Goal: Task Accomplishment & Management: Manage account settings

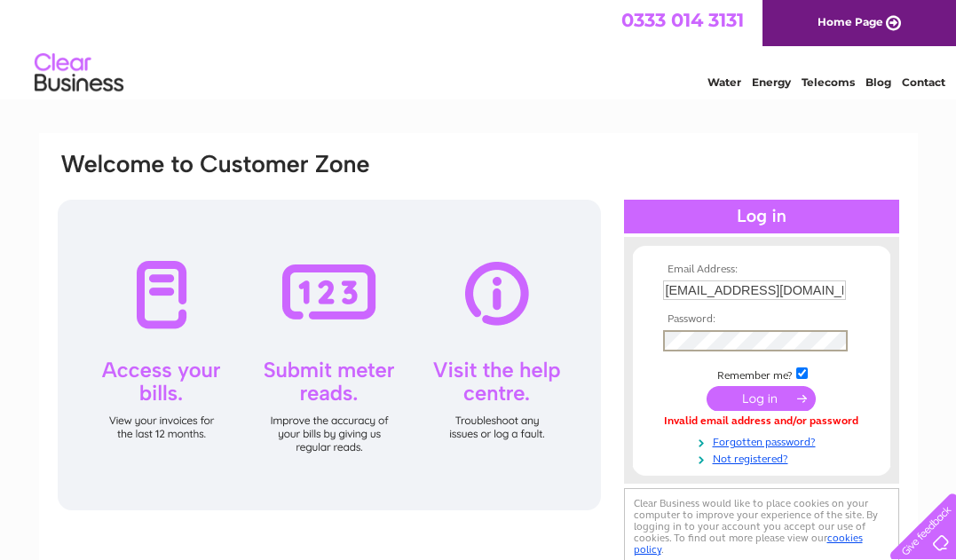
click at [600, 330] on div "Email Address: purchaseledger@hial.co.uk Password:" at bounding box center [478, 360] width 845 height 419
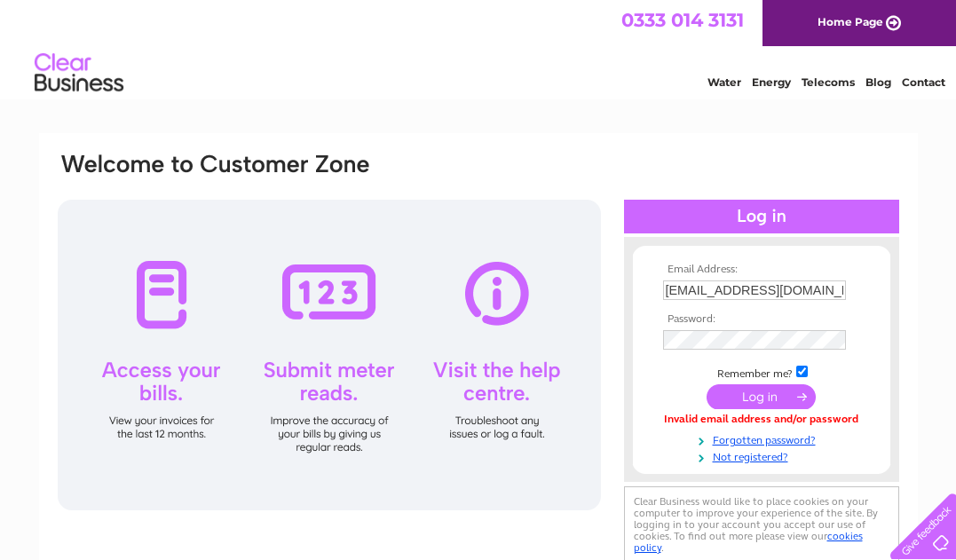
click at [578, 143] on div "Email Address: purchaseledger@hial.co.uk Password:" at bounding box center [478, 381] width 879 height 497
click at [731, 395] on input "submit" at bounding box center [761, 396] width 109 height 25
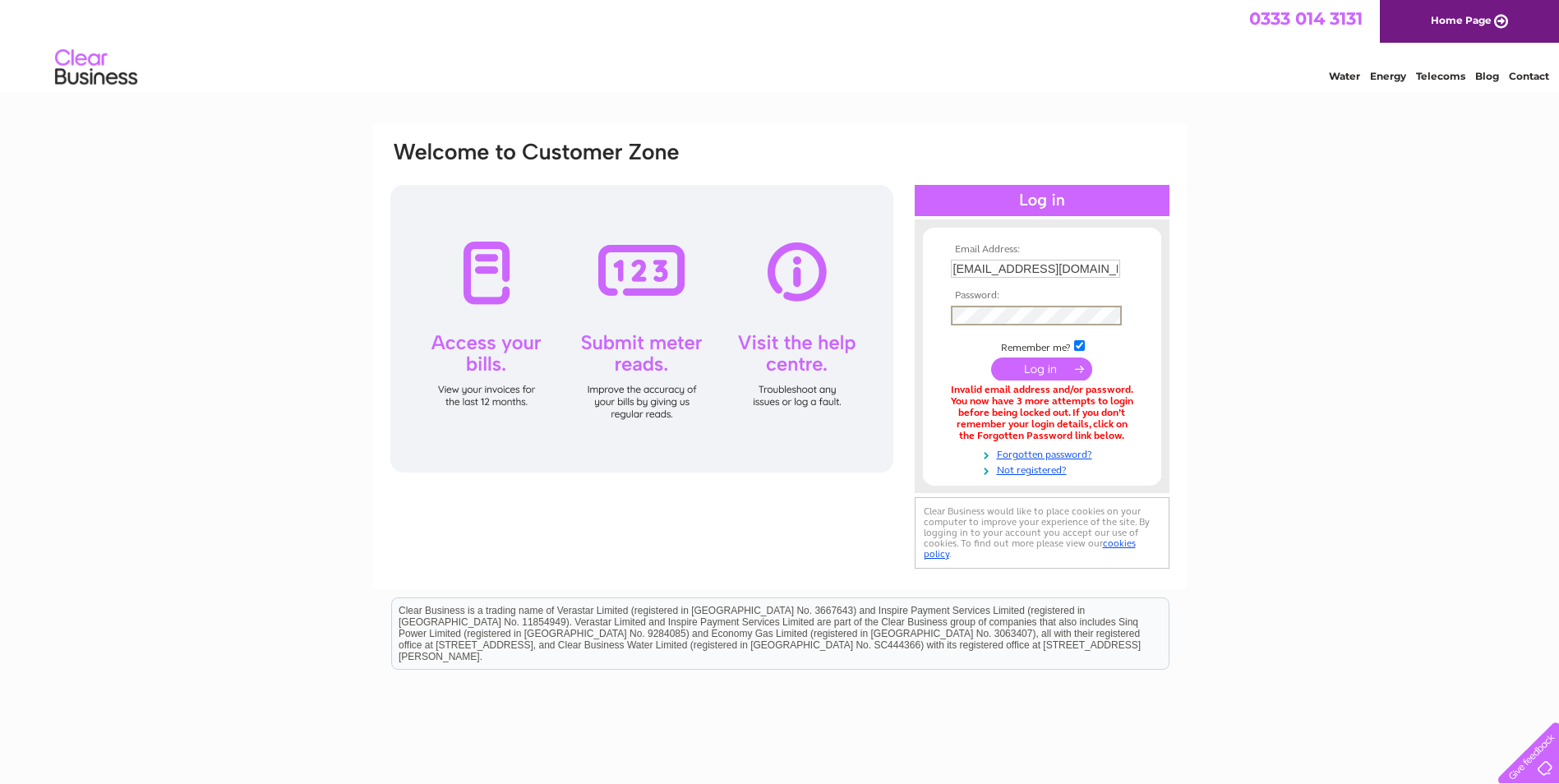
click at [868, 308] on div "Email Address: [EMAIL_ADDRESS][DOMAIN_NAME] Password:" at bounding box center [780, 356] width 782 height 433
drag, startPoint x: 1349, startPoint y: 339, endPoint x: 1306, endPoint y: 351, distance: 44.6
click at [884, 339] on div "Email Address: [EMAIL_ADDRESS][DOMAIN_NAME] Password: Forgotten password?" at bounding box center [780, 495] width 1559 height 745
click at [884, 360] on input "submit" at bounding box center [1041, 367] width 101 height 23
click at [940, 309] on form "Email Address: purchaseledger@hial.co.uk Password:" at bounding box center [1041, 360] width 238 height 232
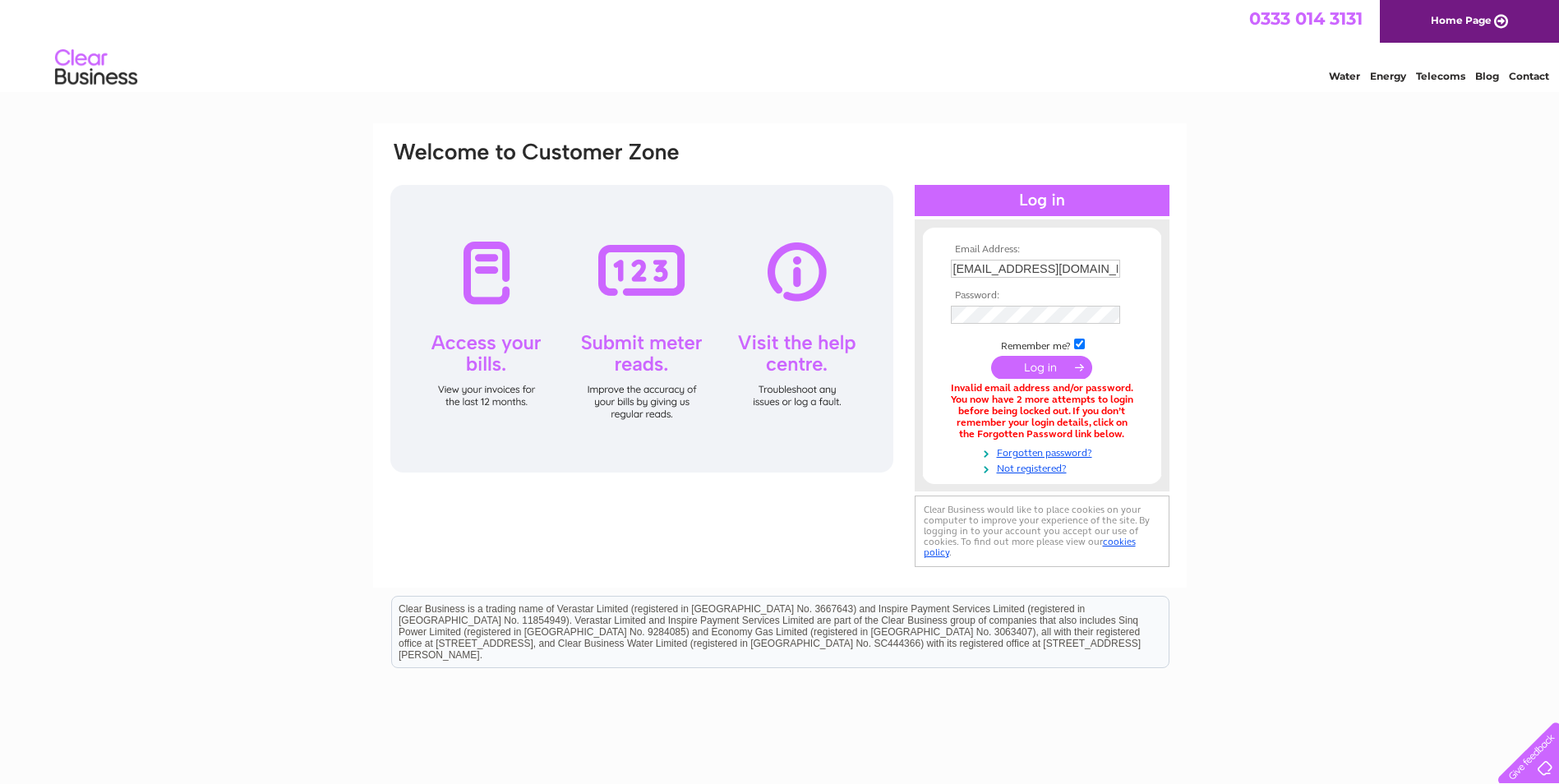
drag, startPoint x: 1275, startPoint y: 355, endPoint x: 1216, endPoint y: 363, distance: 59.5
click at [1275, 355] on div "Email Address: [EMAIL_ADDRESS][DOMAIN_NAME] Password: Forgotten password?" at bounding box center [780, 495] width 1559 height 745
click at [1034, 364] on input "submit" at bounding box center [1041, 367] width 101 height 23
click at [1349, 296] on div "Email Address: [EMAIL_ADDRESS][DOMAIN_NAME] Password: Forgotten password?" at bounding box center [780, 496] width 1559 height 747
click at [1045, 365] on input "submit" at bounding box center [1041, 367] width 101 height 23
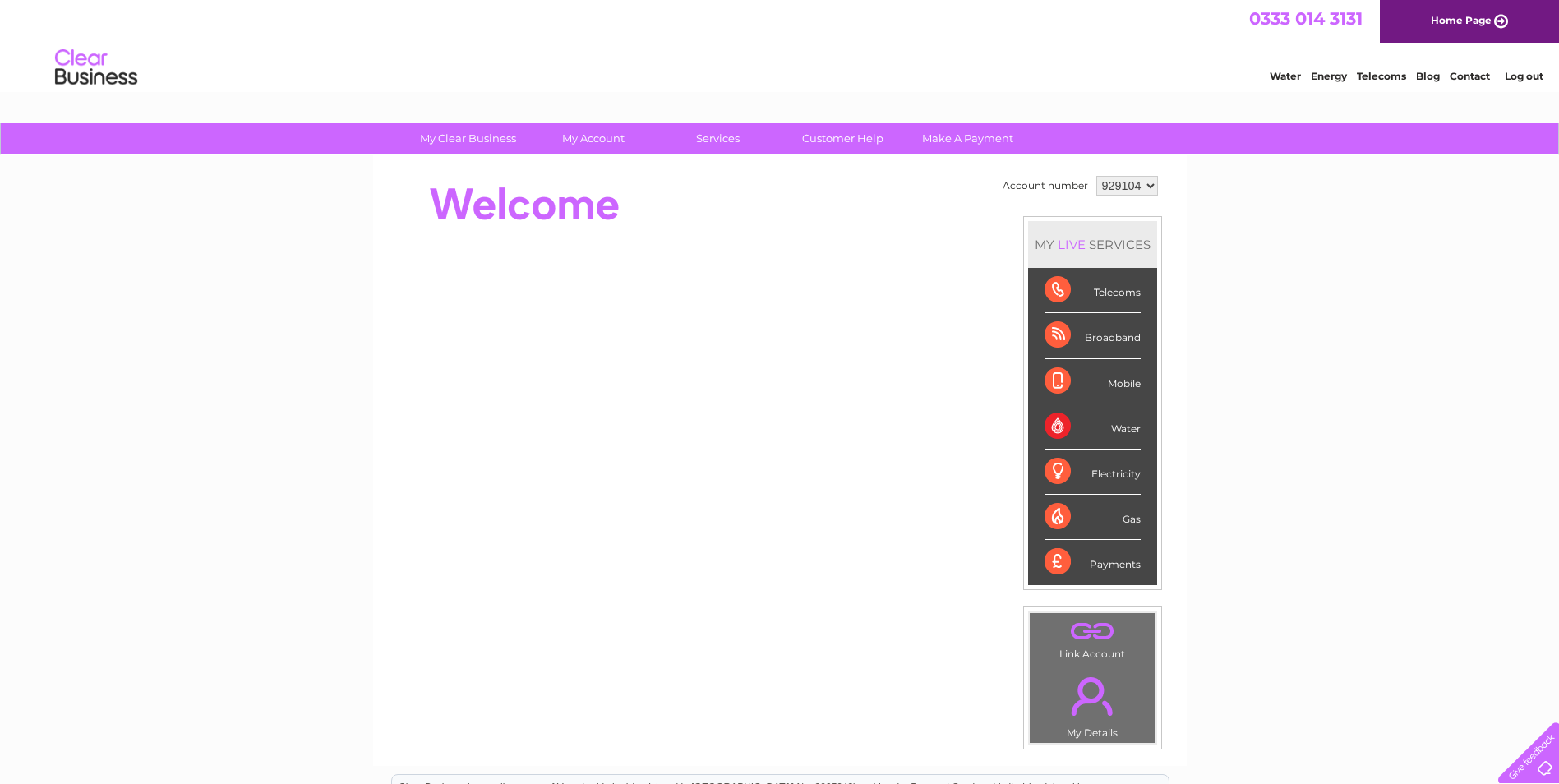
click at [1120, 184] on select "929104 979031" at bounding box center [1127, 185] width 62 height 19
select select "979031"
click at [1096, 176] on select "929104 979031" at bounding box center [1127, 185] width 62 height 19
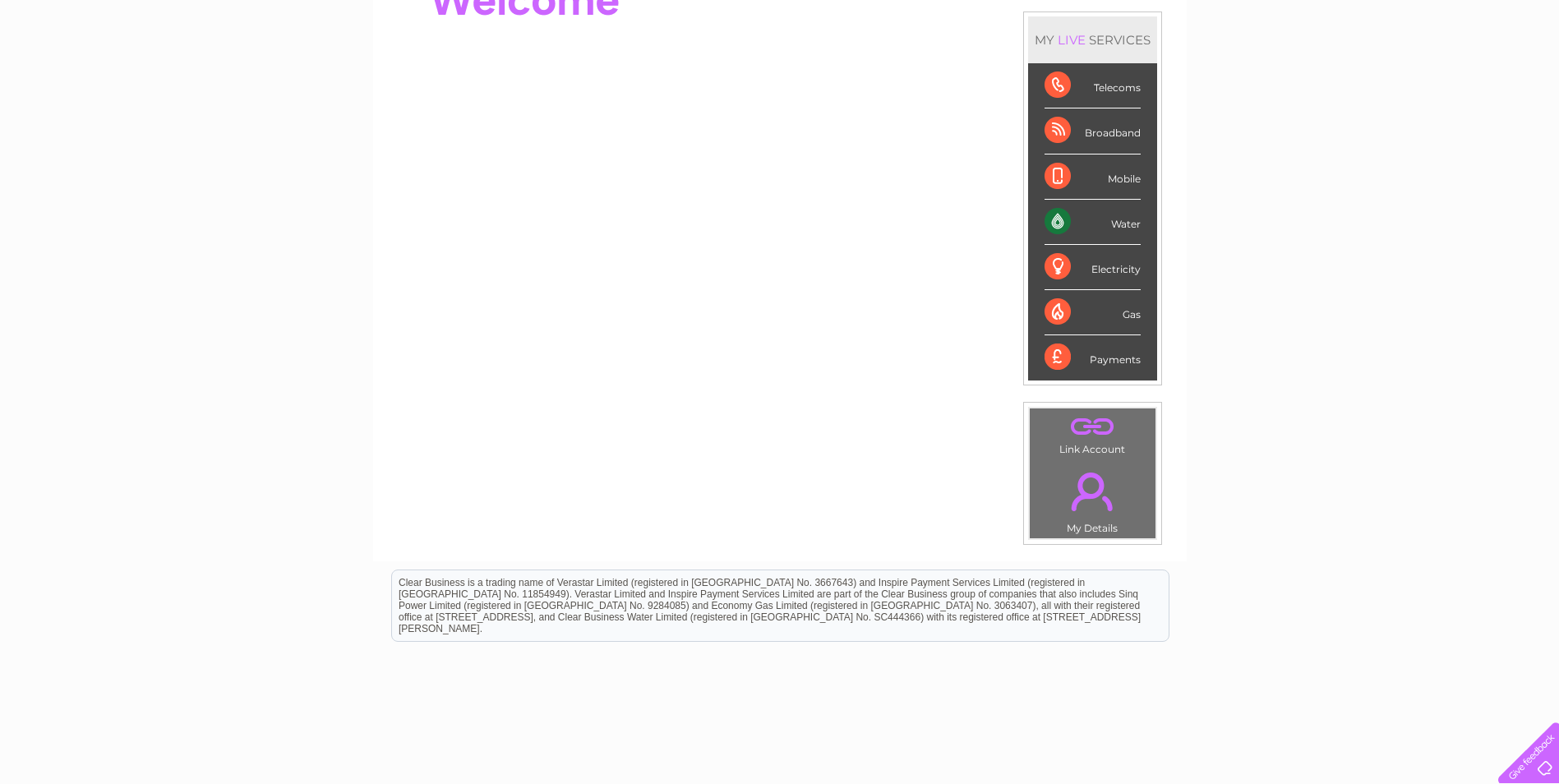
scroll to position [29, 0]
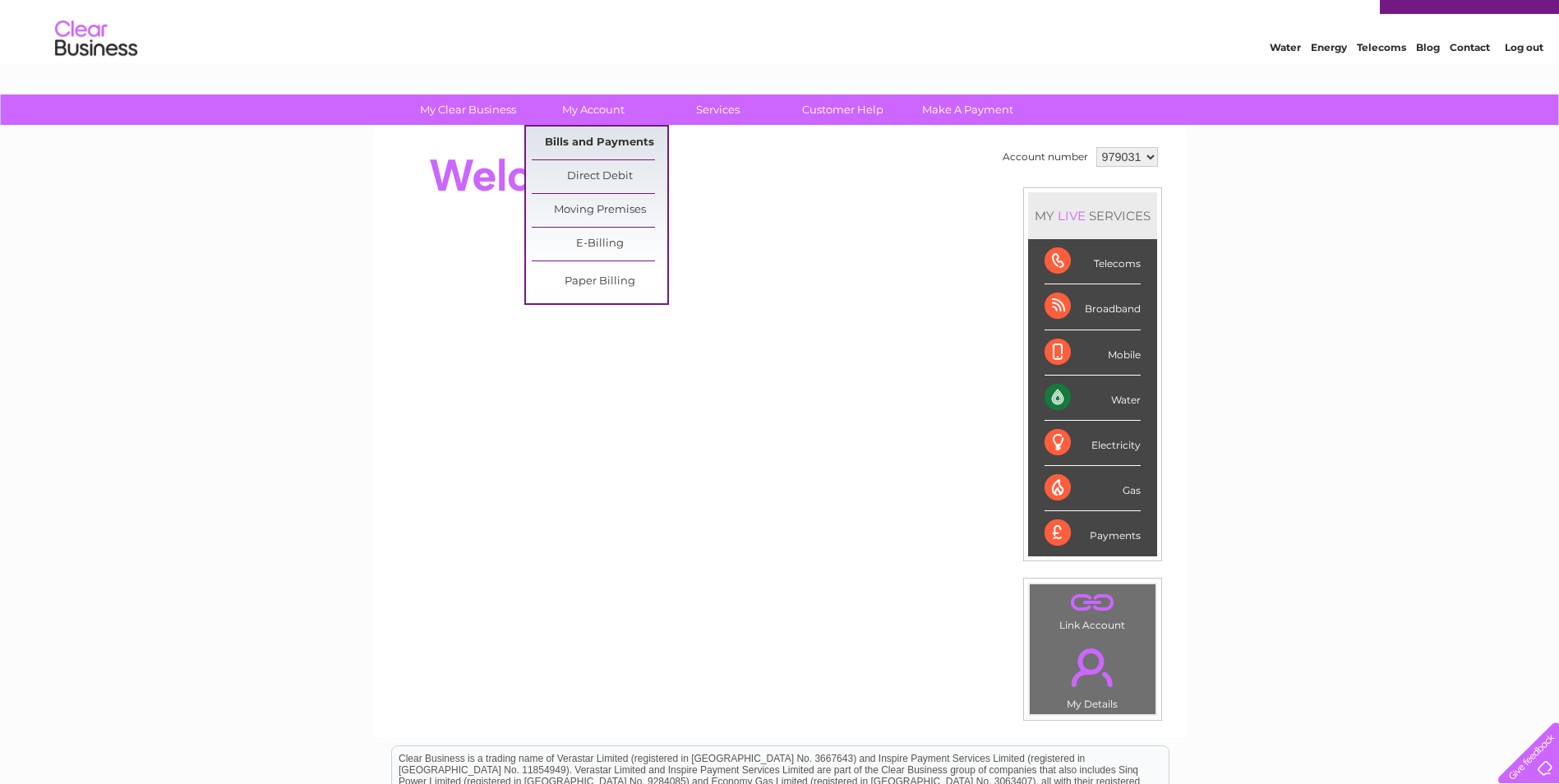
click at [582, 139] on link "Bills and Payments" at bounding box center [599, 143] width 135 height 33
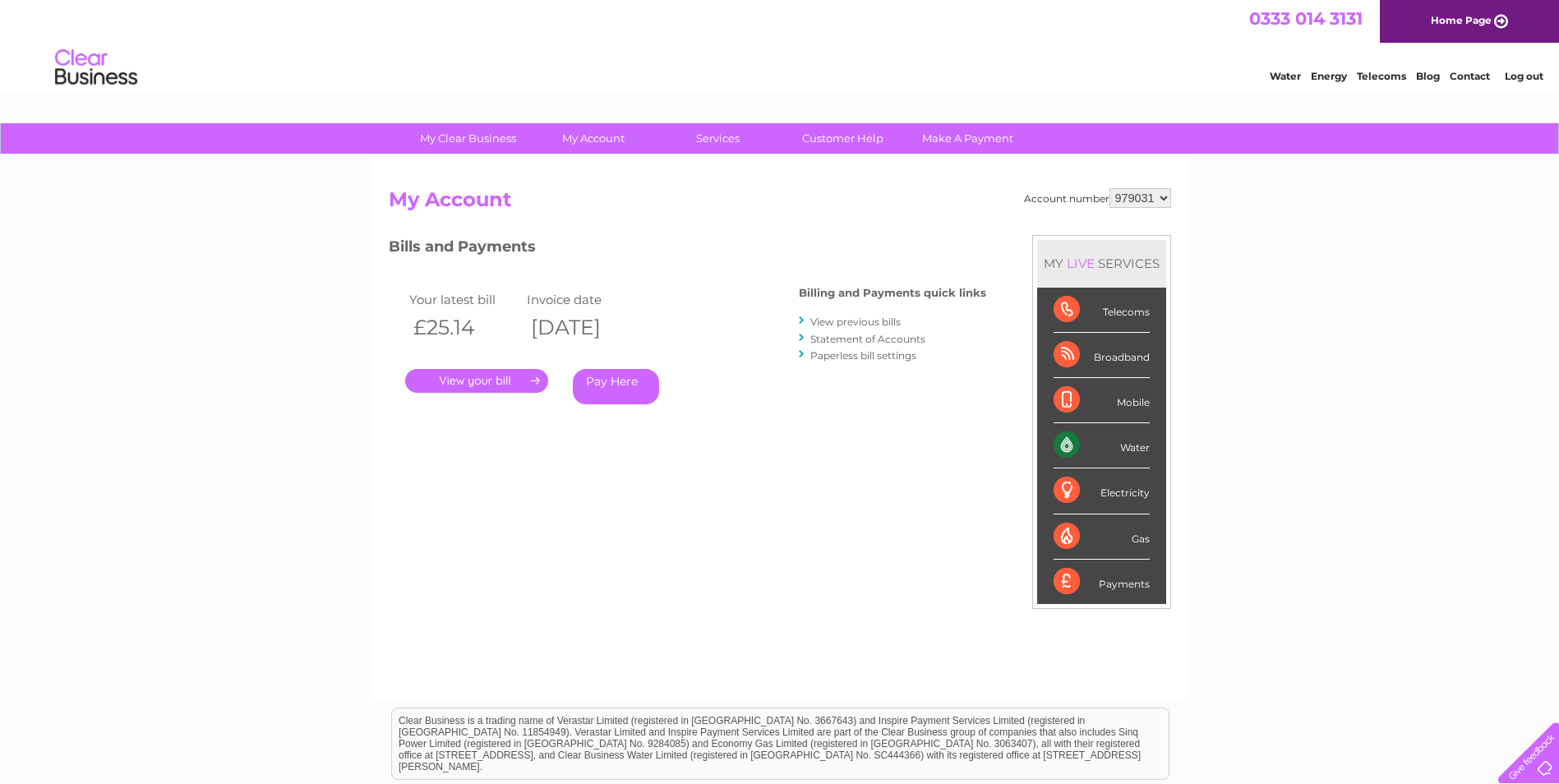
click at [501, 380] on link "." at bounding box center [477, 381] width 143 height 24
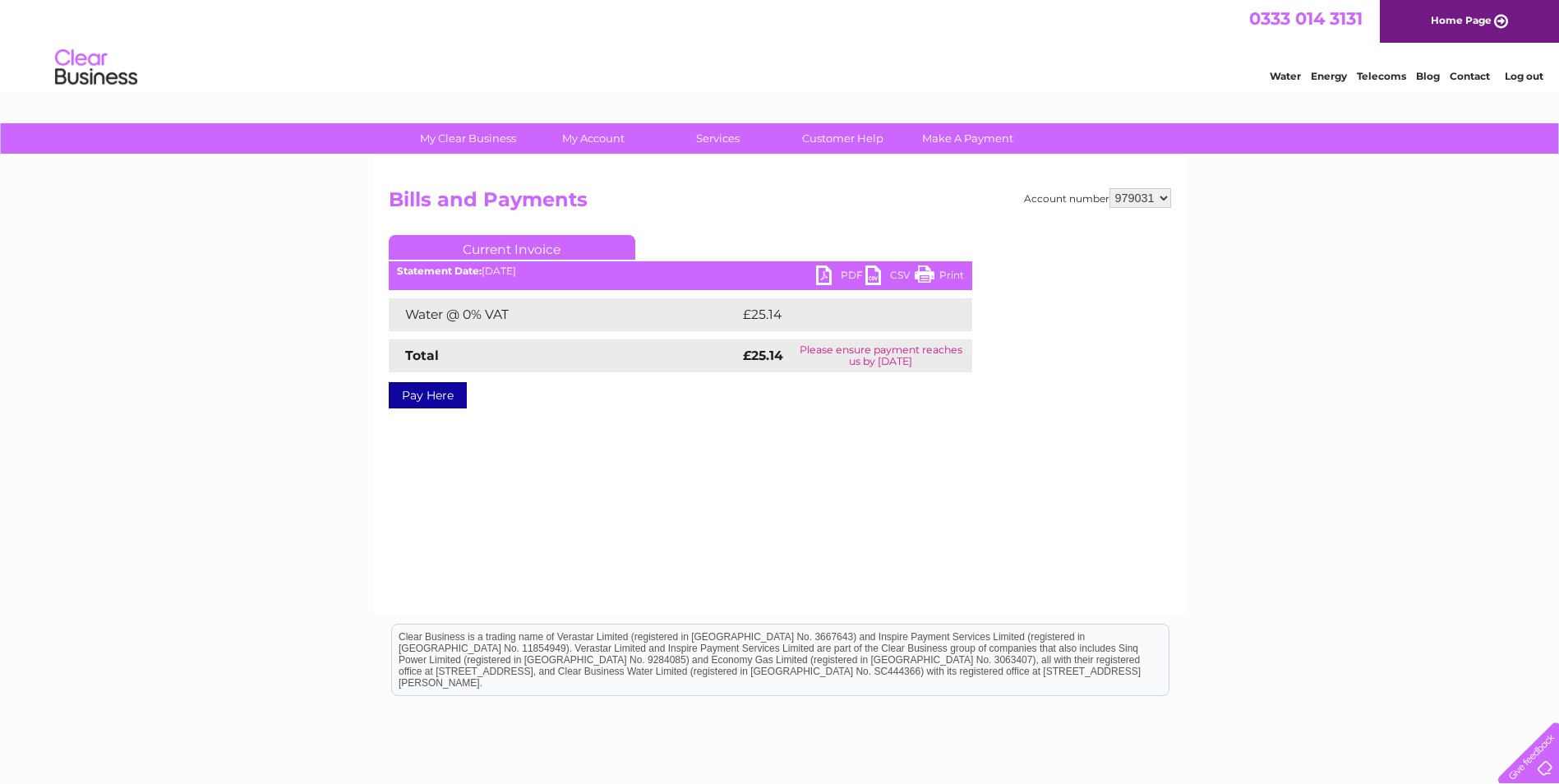
click at [846, 269] on link "PDF" at bounding box center [840, 278] width 49 height 24
click at [1517, 76] on link "Log out" at bounding box center [1524, 75] width 39 height 12
